Goal: Task Accomplishment & Management: Manage account settings

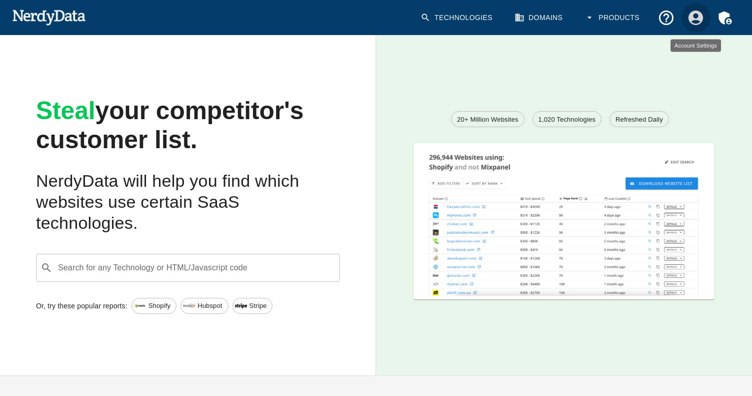
click at [691, 15] on icon "Account Settings" at bounding box center [696, 17] width 15 height 15
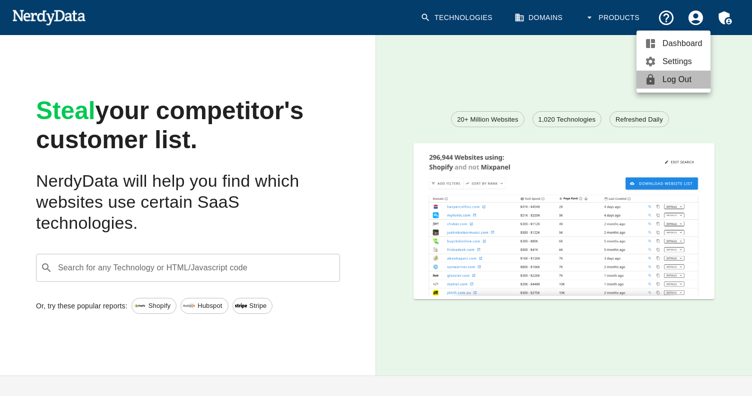
click at [680, 74] on span "Log Out" at bounding box center [683, 80] width 40 height 12
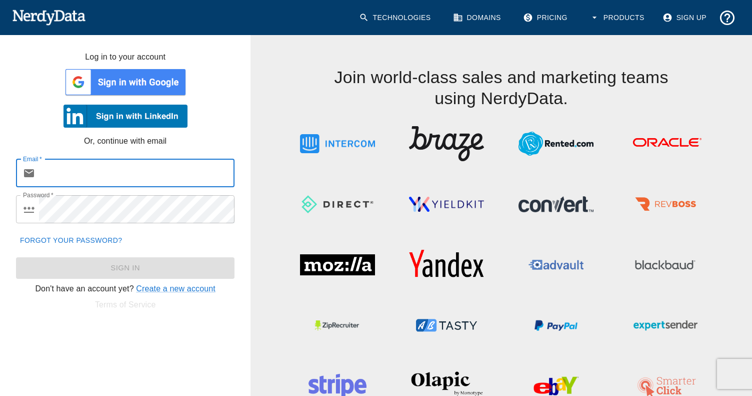
type input "[EMAIL_ADDRESS][DOMAIN_NAME]"
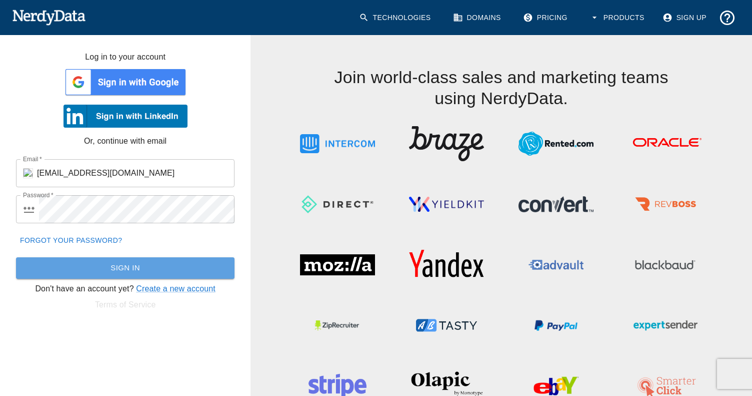
click at [135, 273] on button "Sign In" at bounding box center [125, 267] width 219 height 21
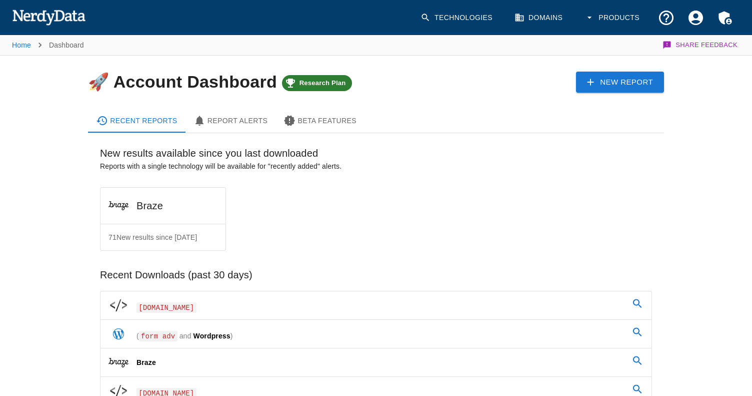
click at [171, 228] on div "71 New results since [DATE]" at bounding box center [163, 237] width 125 height 26
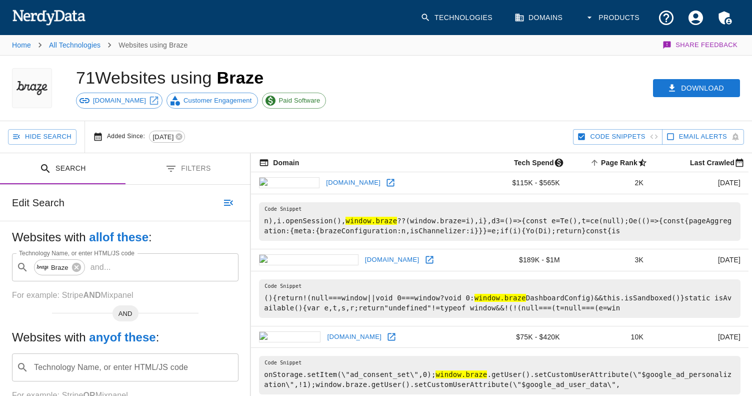
click at [231, 203] on icon "button" at bounding box center [228, 203] width 9 height 6
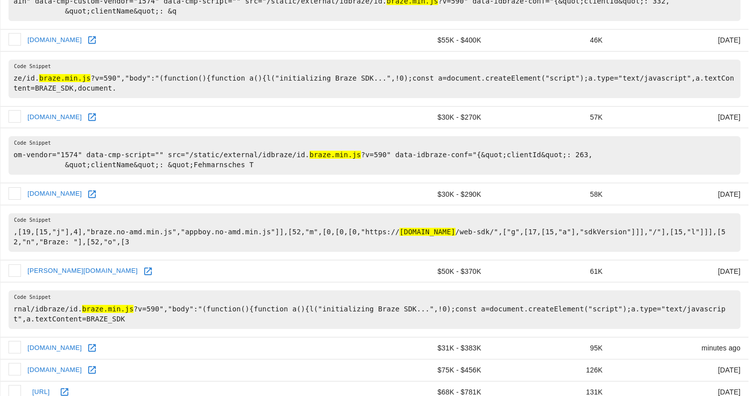
scroll to position [1548, 0]
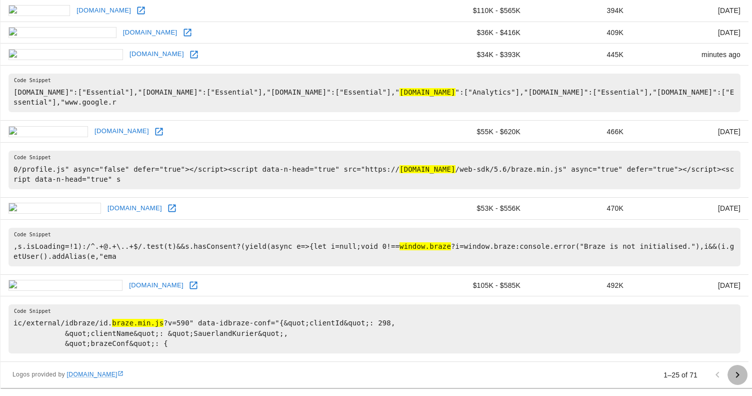
click at [733, 373] on icon "Go to next page" at bounding box center [738, 375] width 12 height 12
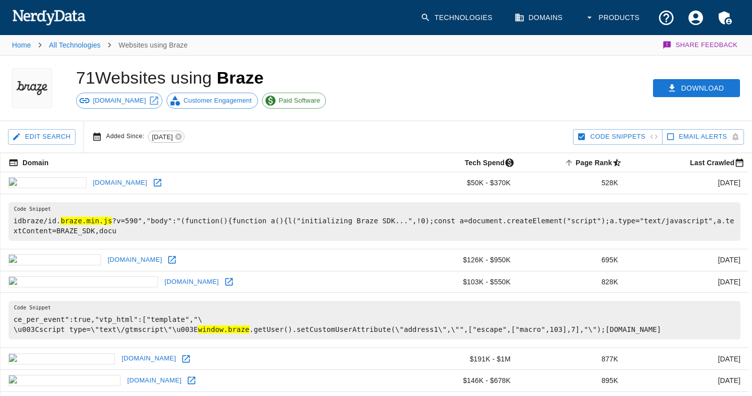
click at [333, 108] on div "71 Websites using Braze [DOMAIN_NAME] Customer Engagement Paid Software" at bounding box center [236, 88] width 344 height 65
click at [56, 133] on button "Edit Search" at bounding box center [42, 137] width 68 height 16
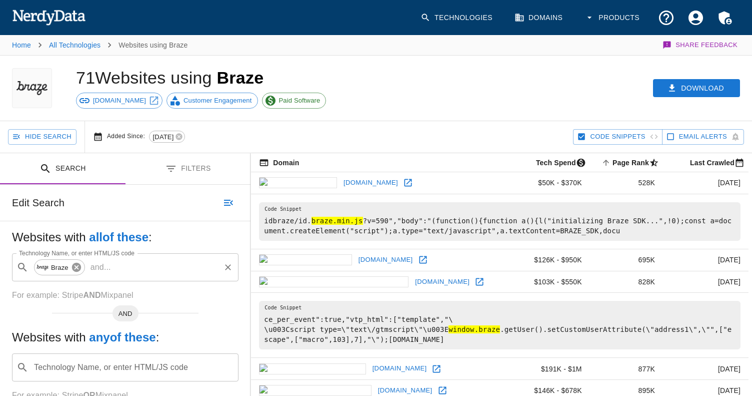
click at [81, 269] on icon at bounding box center [76, 267] width 11 height 11
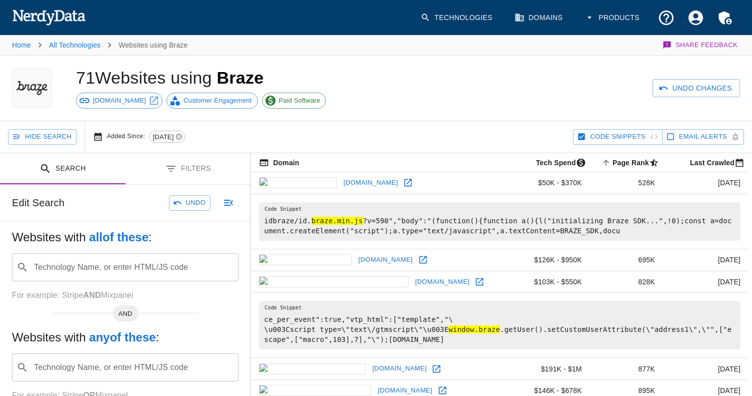
click at [81, 269] on input "Technology Name, or enter HTML/JS code" at bounding box center [134, 267] width 202 height 19
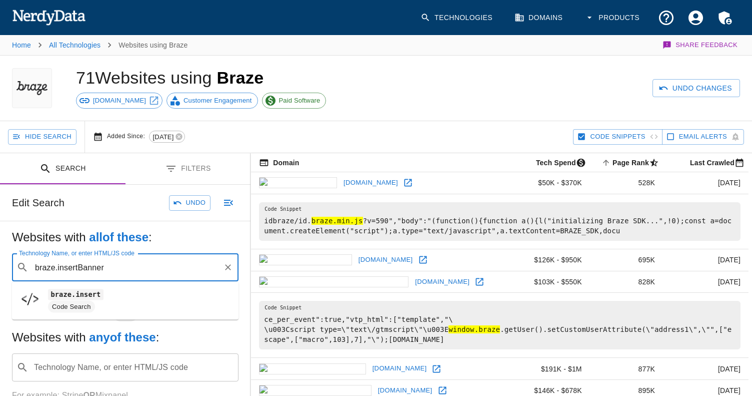
type input "braze.insertBanner"
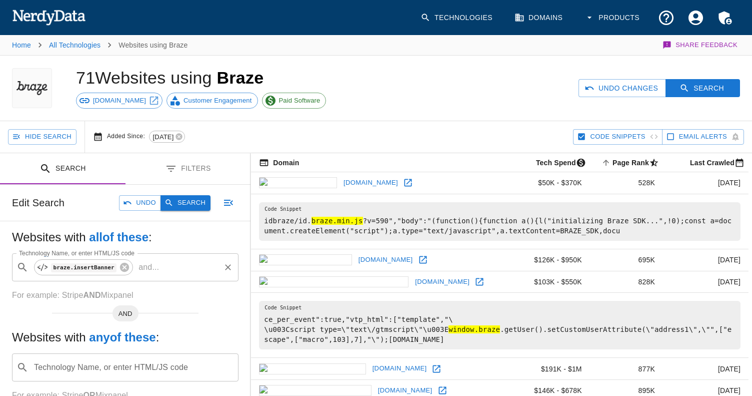
click at [185, 197] on button "Search" at bounding box center [186, 203] width 50 height 16
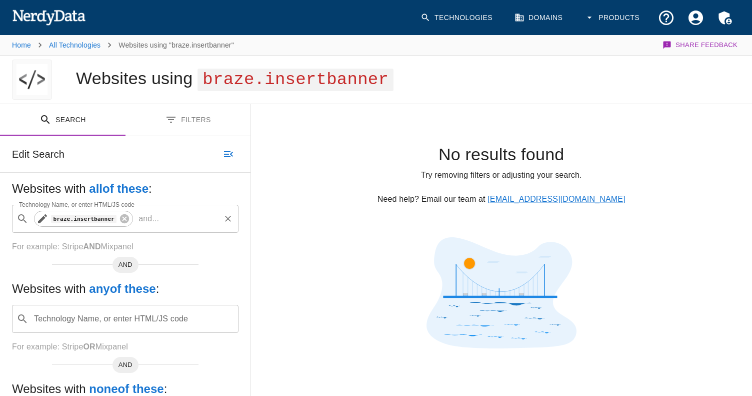
click at [39, 220] on icon at bounding box center [42, 218] width 9 height 9
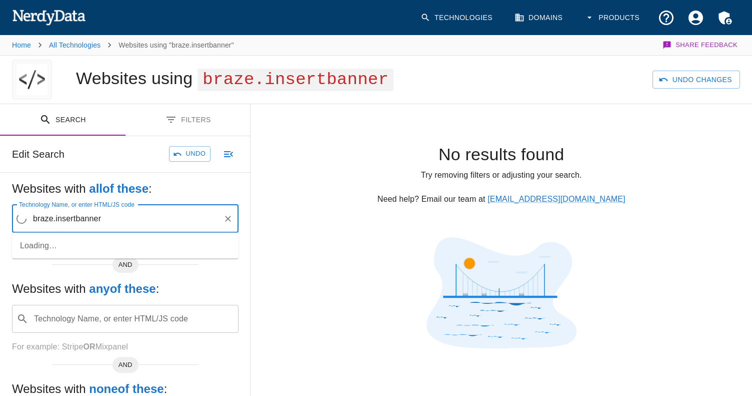
click at [56, 219] on input "braze.insertbanner" at bounding box center [125, 218] width 189 height 19
type input "insertbanner"
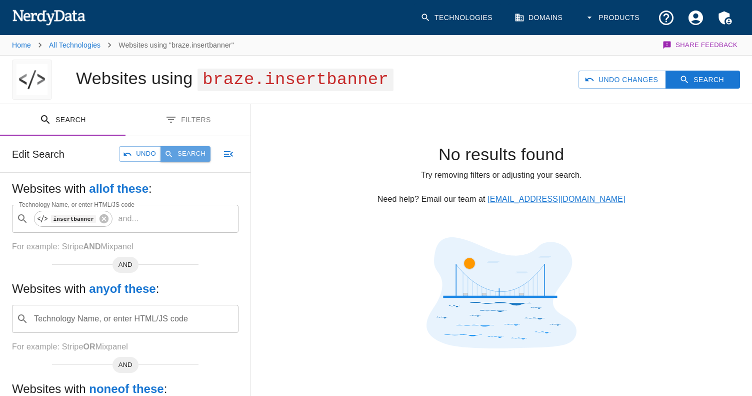
click at [173, 155] on icon "button" at bounding box center [169, 154] width 9 height 9
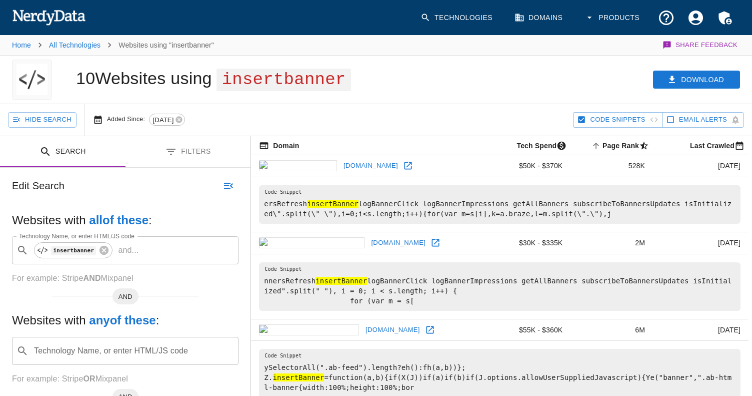
click at [694, 19] on icon "Account Settings" at bounding box center [696, 17] width 15 height 15
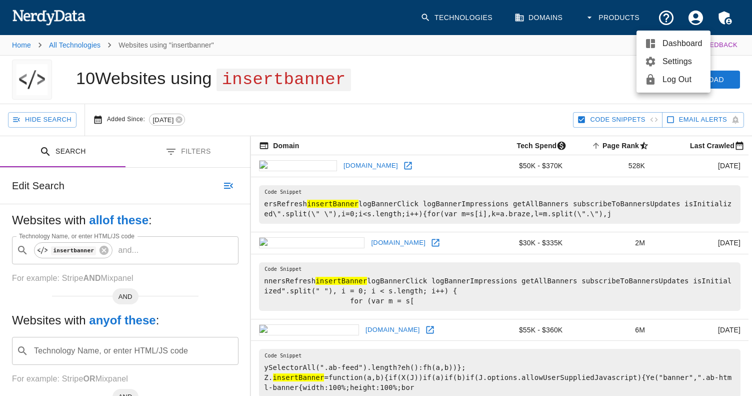
click at [681, 65] on span "Settings" at bounding box center [683, 62] width 40 height 12
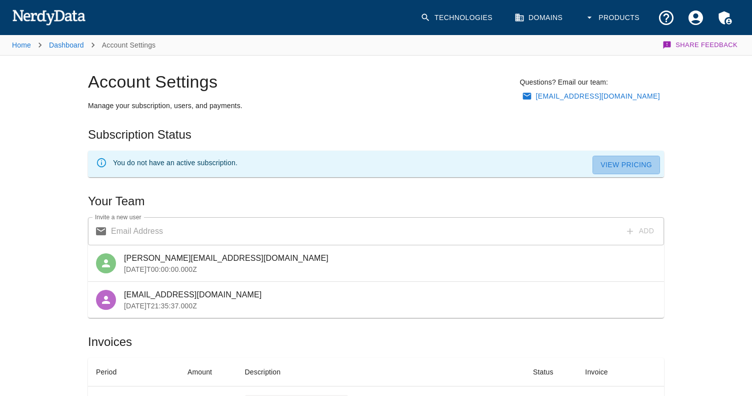
click at [621, 164] on link "View Pricing" at bounding box center [627, 165] width 68 height 19
